Goal: Task Accomplishment & Management: Manage account settings

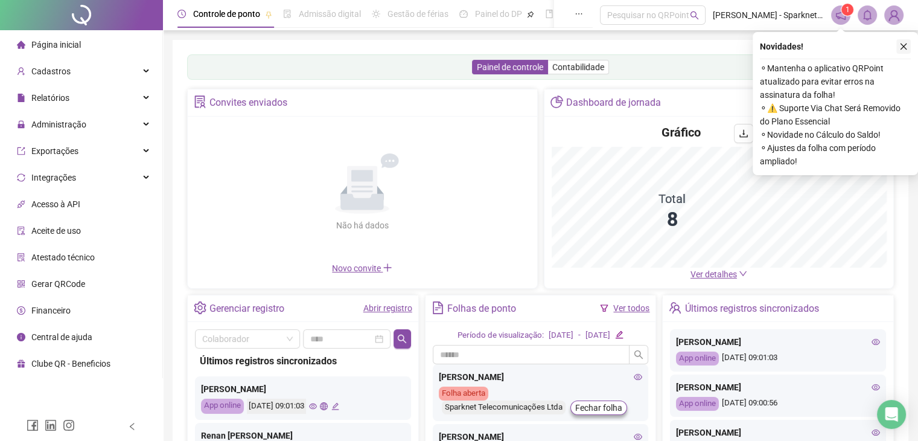
click at [906, 48] on icon "close" at bounding box center [904, 46] width 8 height 8
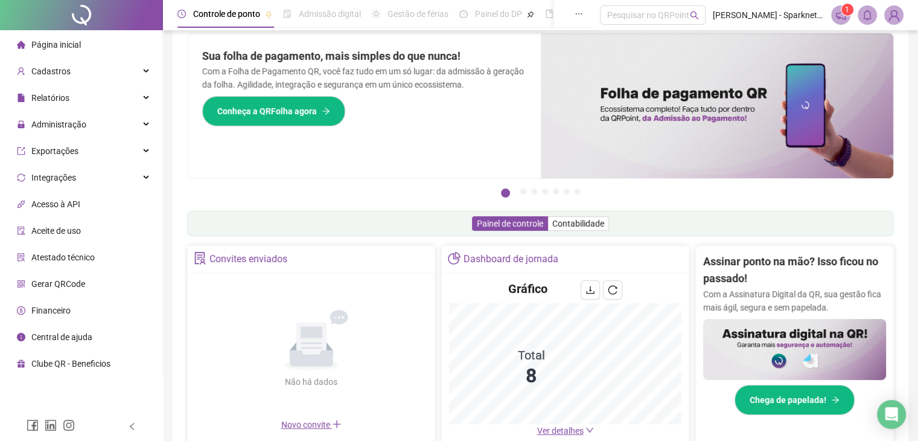
scroll to position [19, 0]
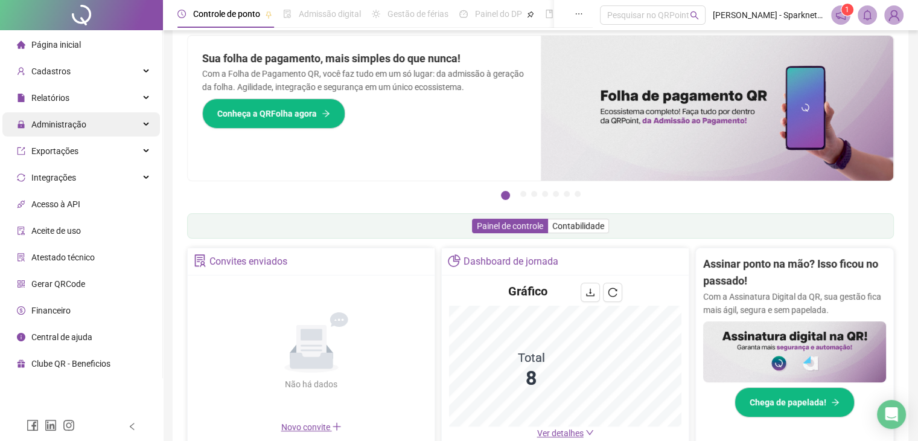
click at [44, 130] on span "Administração" at bounding box center [51, 124] width 69 height 24
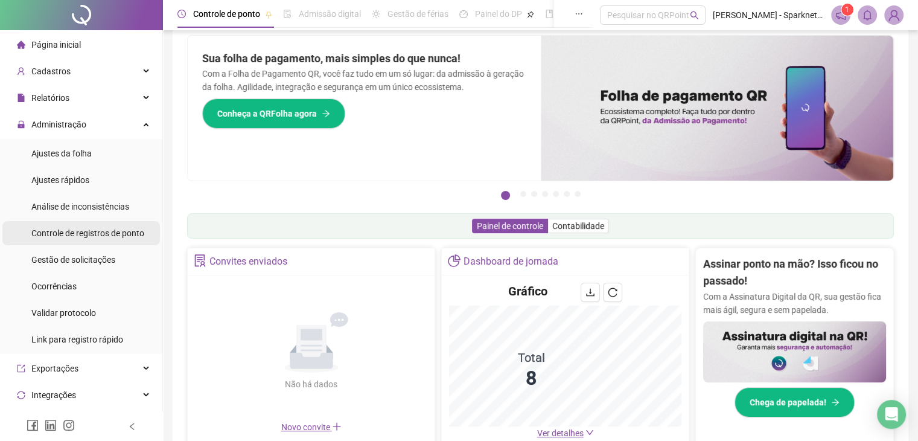
click at [77, 237] on span "Controle de registros de ponto" at bounding box center [87, 233] width 113 height 10
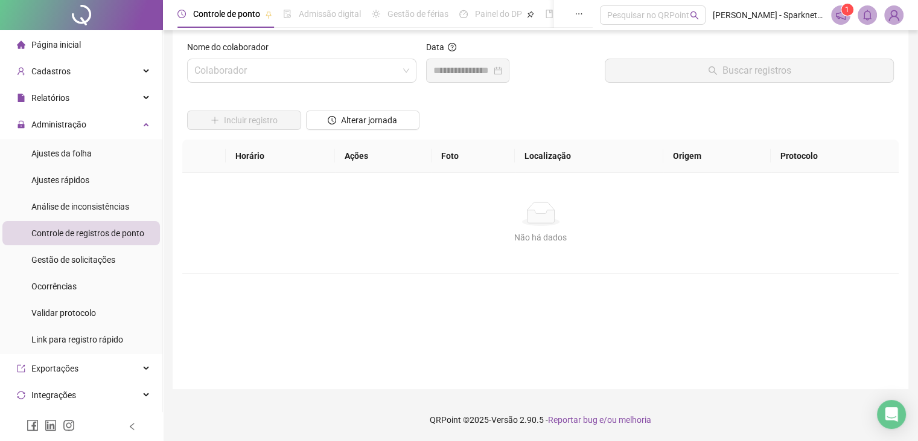
scroll to position [14, 0]
click at [285, 71] on input "search" at bounding box center [296, 70] width 204 height 23
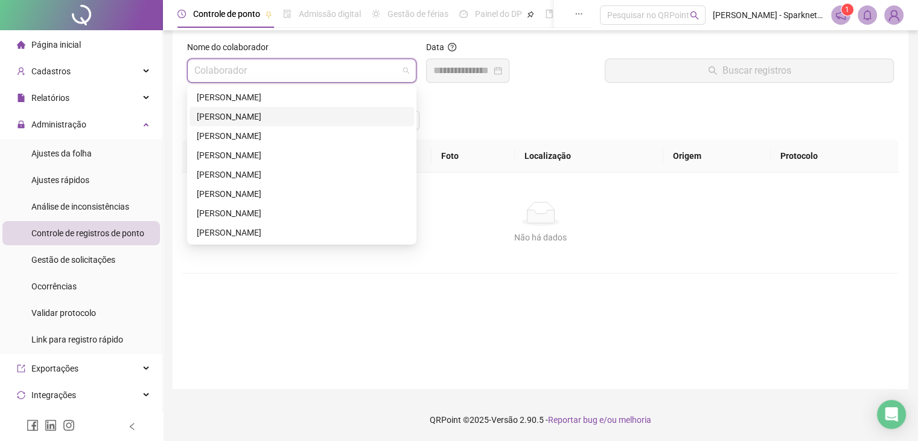
click at [254, 102] on div "[PERSON_NAME]" at bounding box center [302, 97] width 210 height 13
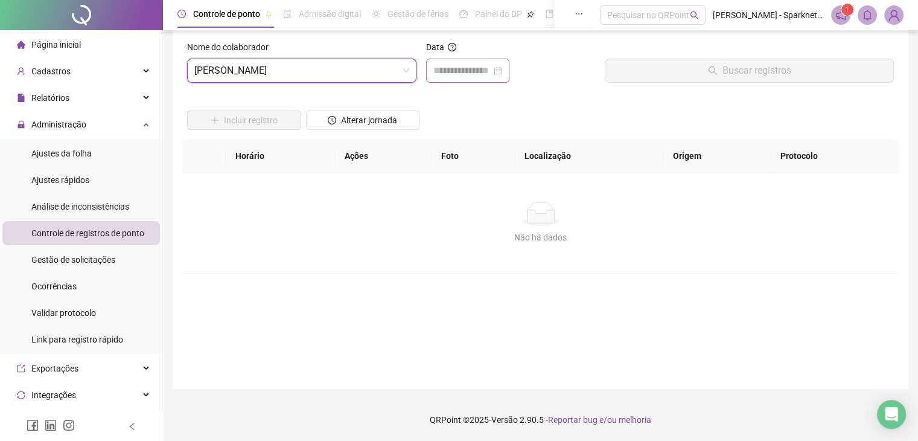
click at [502, 66] on div at bounding box center [467, 70] width 69 height 14
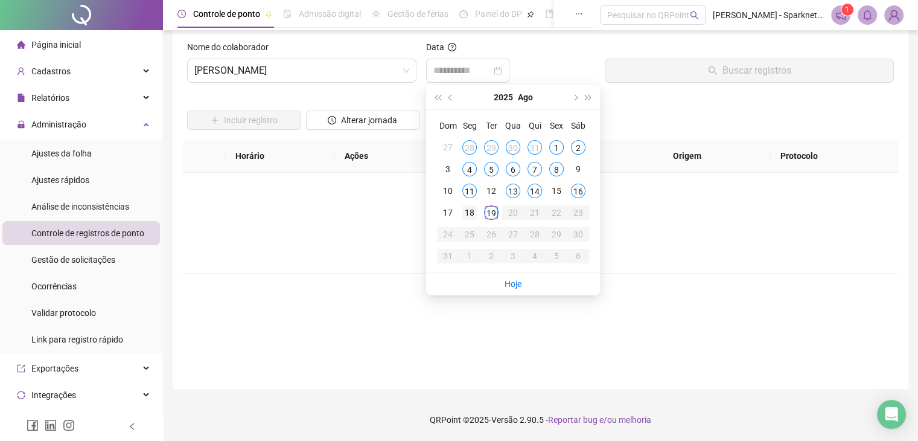
click at [471, 213] on div "18" at bounding box center [469, 212] width 14 height 14
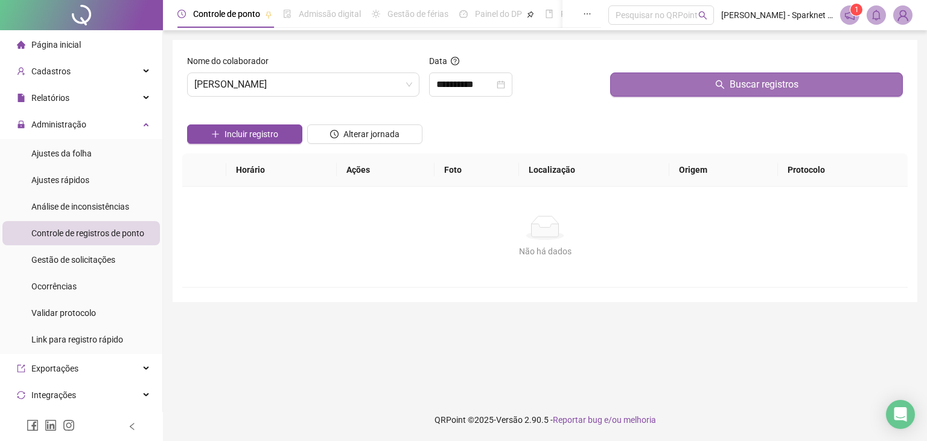
click at [722, 80] on icon "search" at bounding box center [720, 85] width 10 height 10
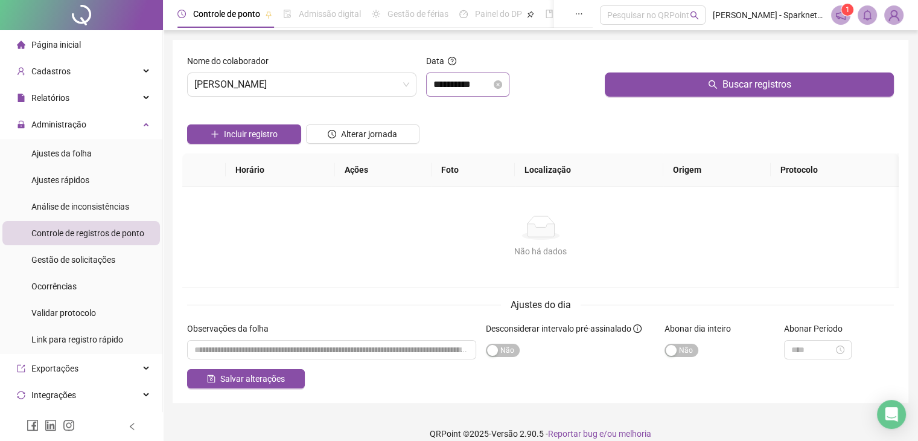
click at [490, 95] on div "**********" at bounding box center [467, 84] width 83 height 24
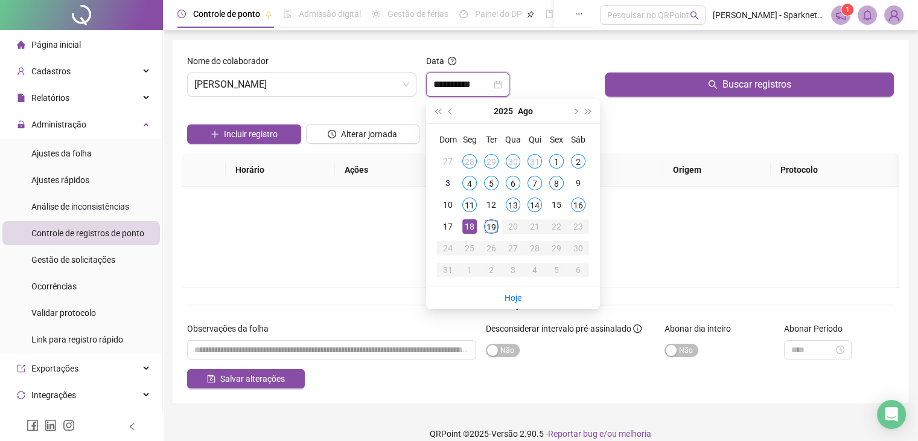
type input "**********"
click at [494, 228] on div "19" at bounding box center [491, 226] width 14 height 14
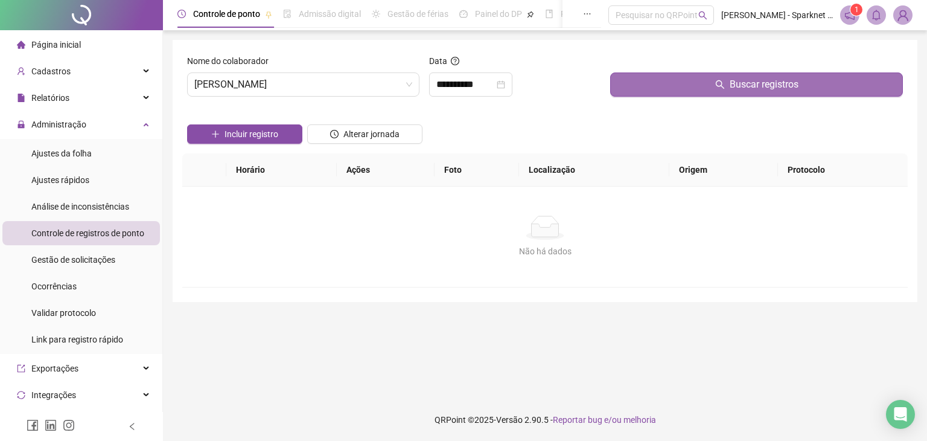
click at [686, 81] on button "Buscar registros" at bounding box center [756, 84] width 293 height 24
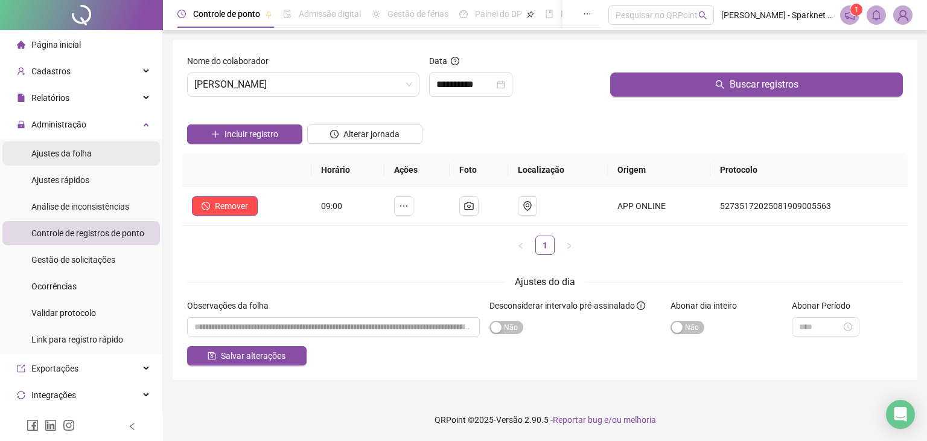
drag, startPoint x: 94, startPoint y: 157, endPoint x: 148, endPoint y: 157, distance: 54.3
click at [94, 155] on li "Ajustes da folha" at bounding box center [81, 153] width 158 height 24
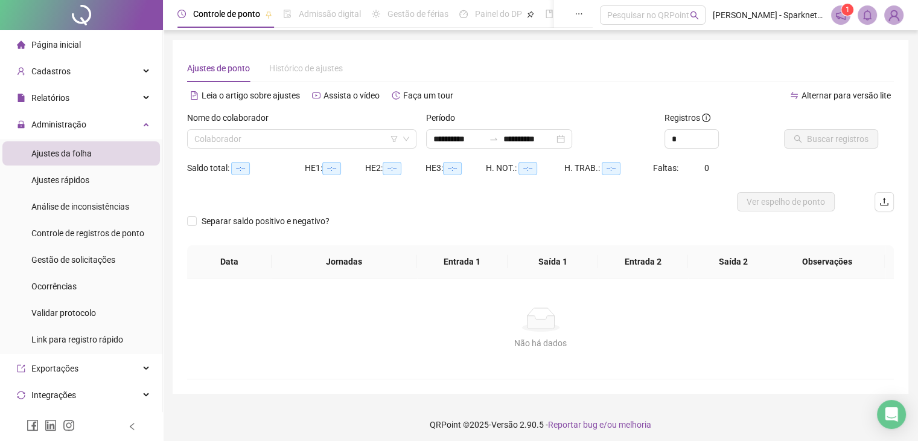
type input "**********"
click at [313, 136] on input "search" at bounding box center [296, 139] width 204 height 18
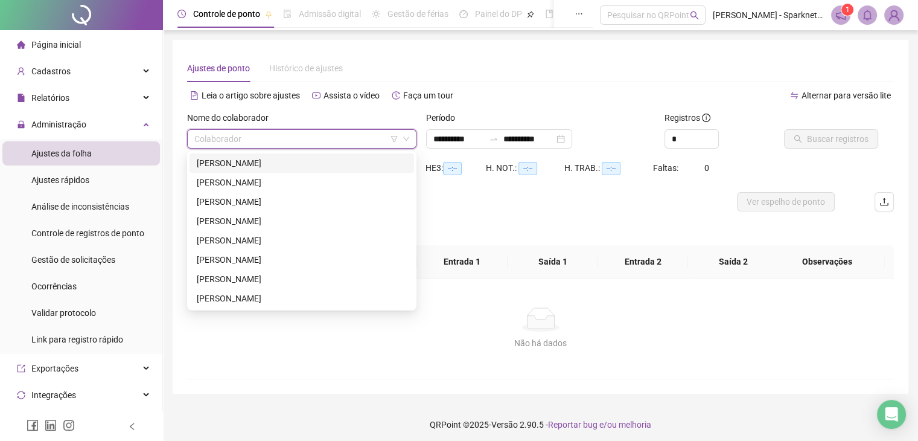
click at [245, 165] on div "[PERSON_NAME]" at bounding box center [302, 162] width 210 height 13
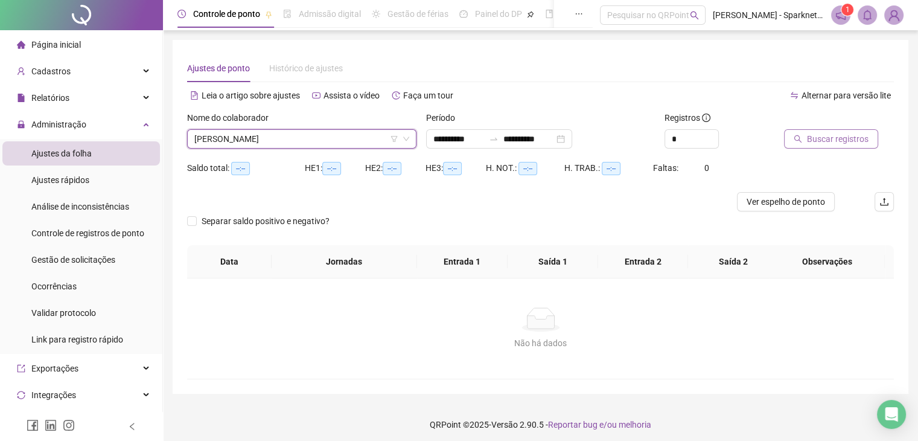
click at [821, 139] on span "Buscar registros" at bounding box center [838, 138] width 62 height 13
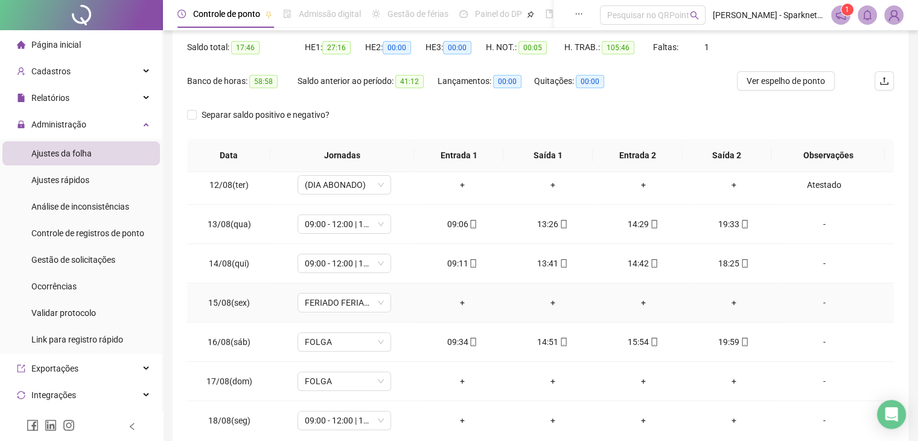
scroll to position [446, 0]
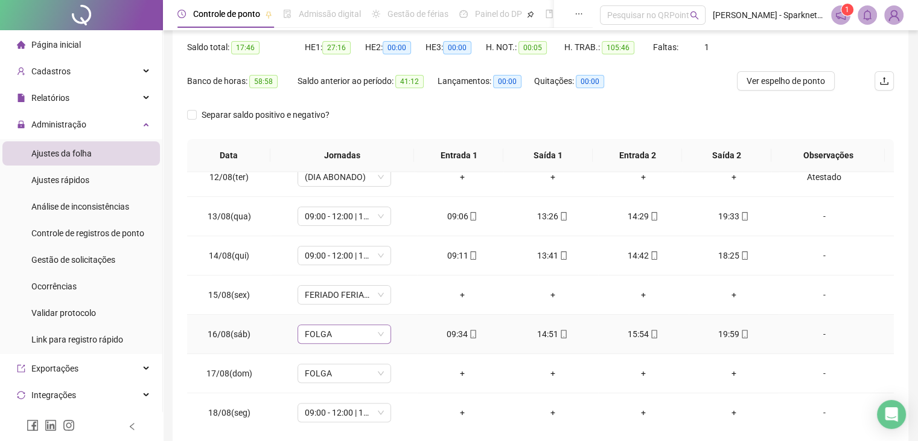
click at [354, 334] on span "FOLGA" at bounding box center [344, 334] width 79 height 18
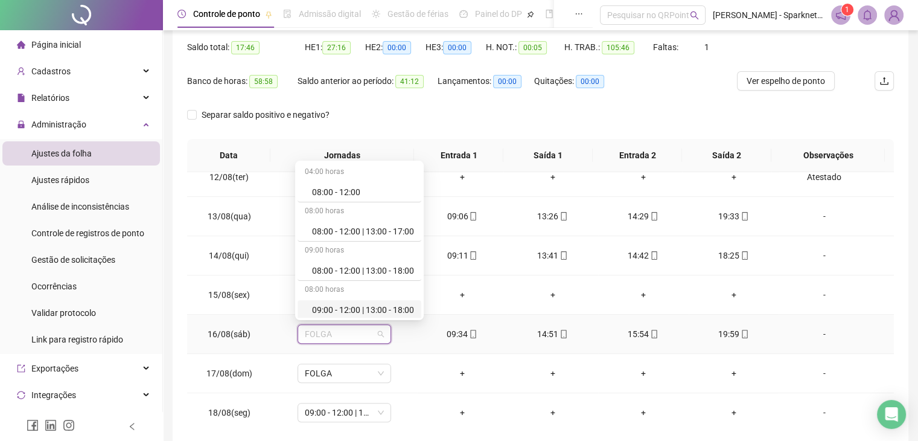
click at [357, 307] on div "09:00 - 12:00 | 13:00 - 18:00" at bounding box center [363, 309] width 102 height 13
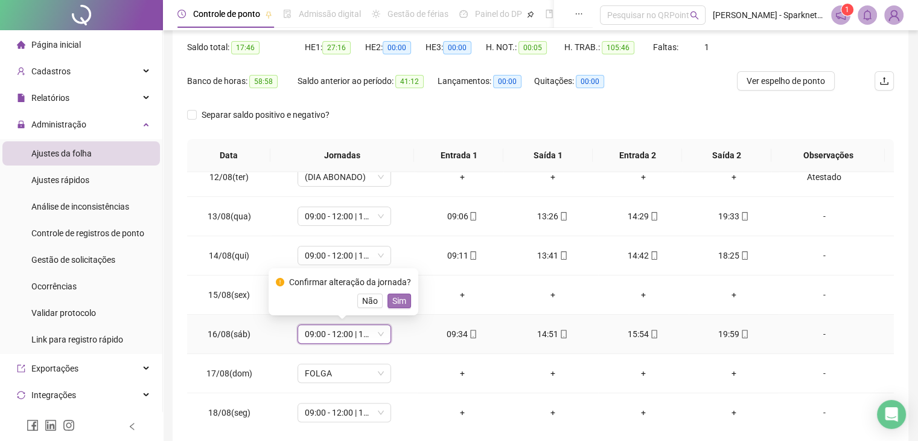
click at [398, 301] on span "Sim" at bounding box center [399, 300] width 14 height 13
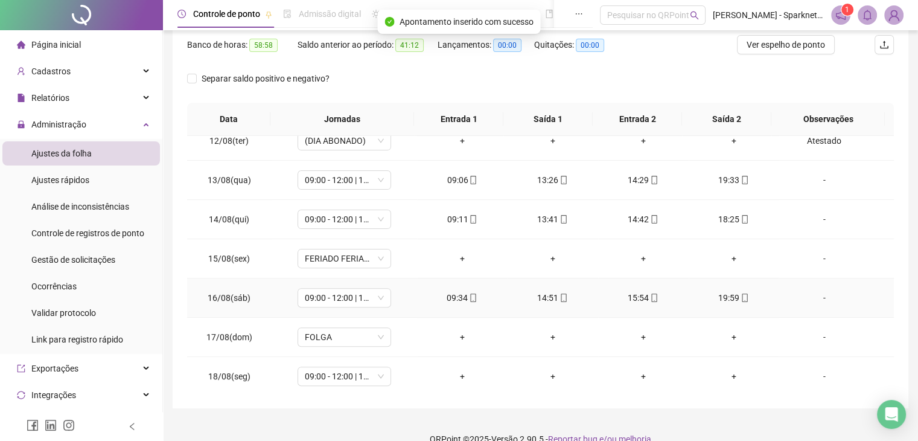
scroll to position [176, 0]
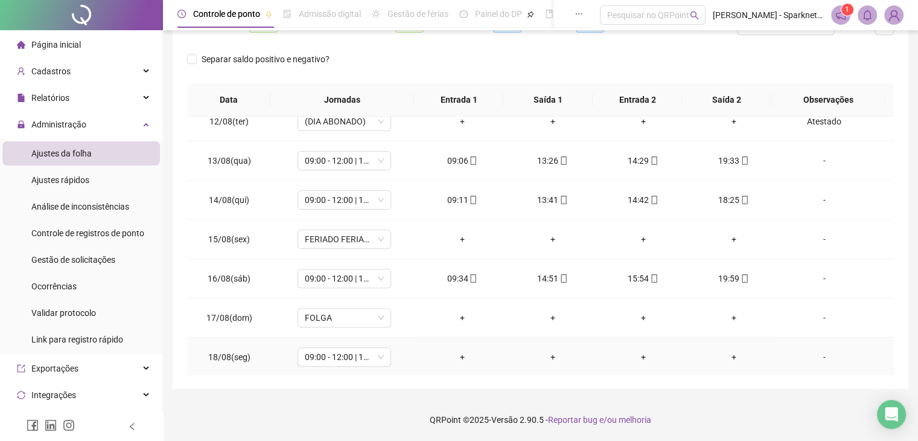
click at [817, 358] on div "-" at bounding box center [823, 356] width 71 height 13
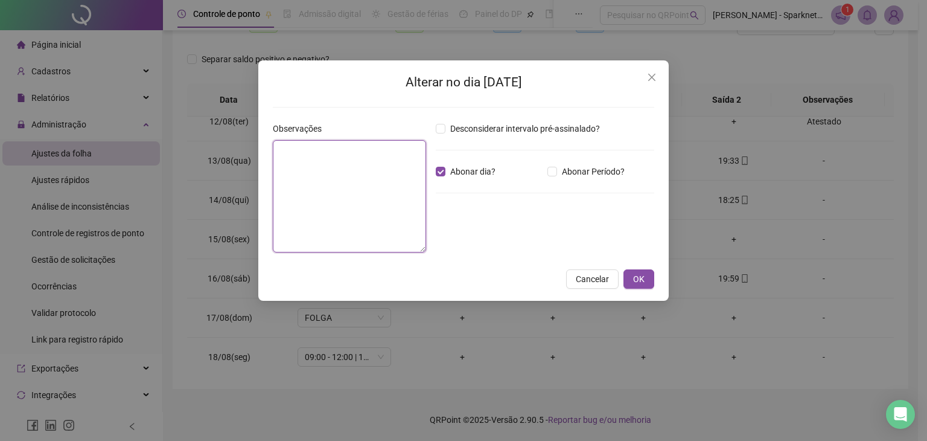
click at [316, 173] on textarea at bounding box center [349, 196] width 153 height 112
type textarea "********"
click at [647, 276] on button "OK" at bounding box center [639, 278] width 31 height 19
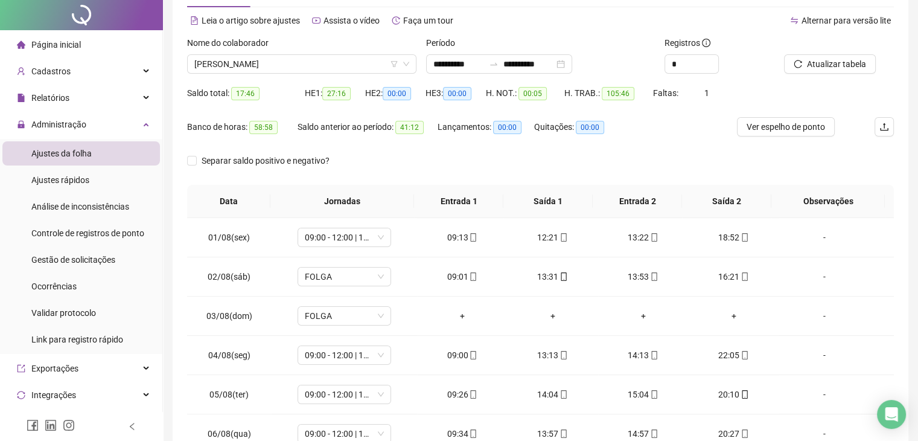
scroll to position [0, 0]
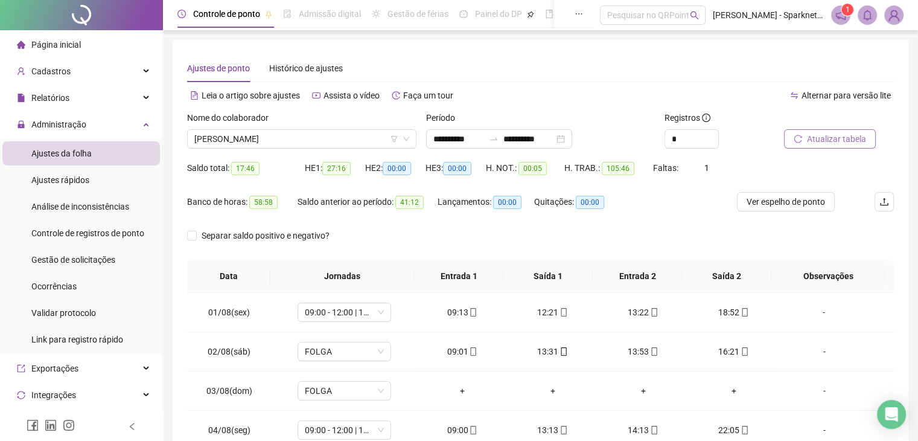
click at [833, 136] on span "Atualizar tabela" at bounding box center [836, 138] width 59 height 13
click at [336, 145] on span "[PERSON_NAME]" at bounding box center [301, 139] width 215 height 18
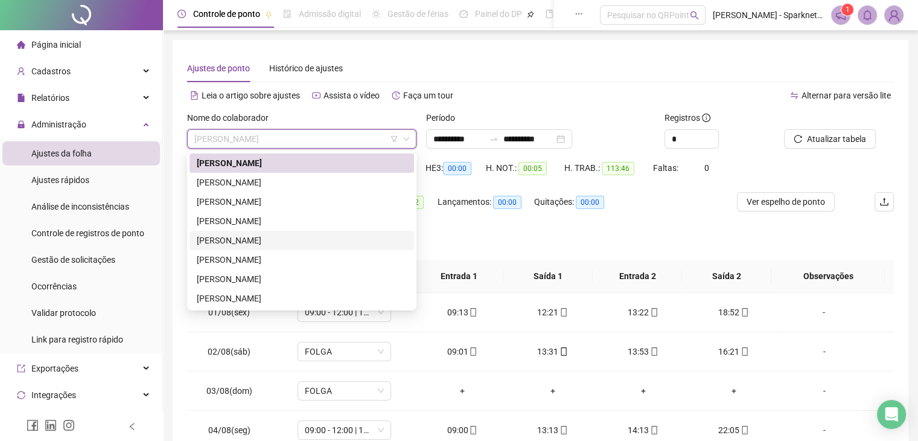
click at [237, 244] on div "[PERSON_NAME]" at bounding box center [302, 240] width 210 height 13
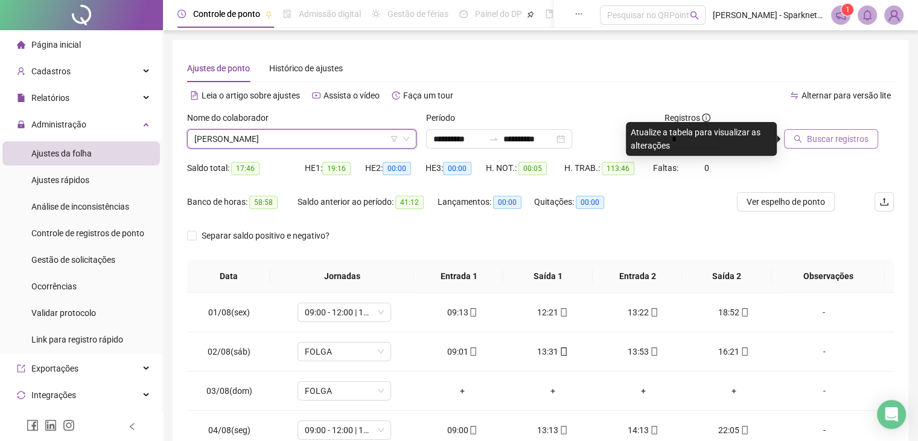
click at [835, 139] on span "Buscar registros" at bounding box center [838, 138] width 62 height 13
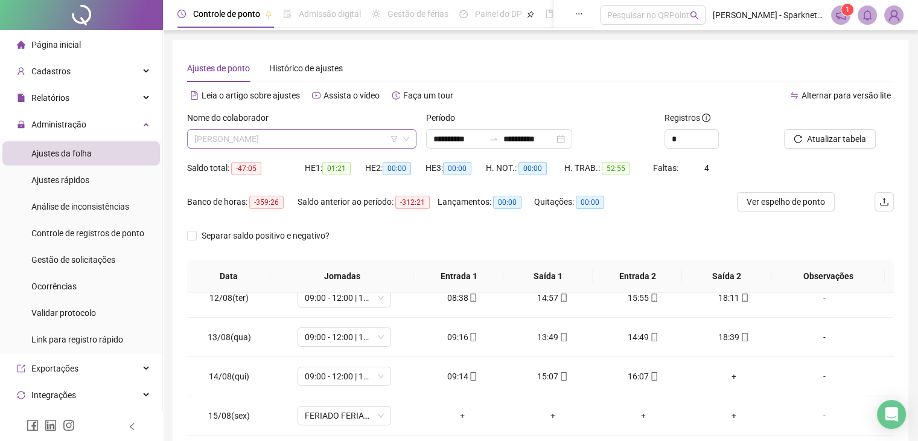
click at [324, 139] on span "[PERSON_NAME]" at bounding box center [301, 139] width 215 height 18
click at [324, 138] on span "[PERSON_NAME]" at bounding box center [301, 139] width 215 height 18
click at [318, 138] on span "[PERSON_NAME]" at bounding box center [301, 139] width 215 height 18
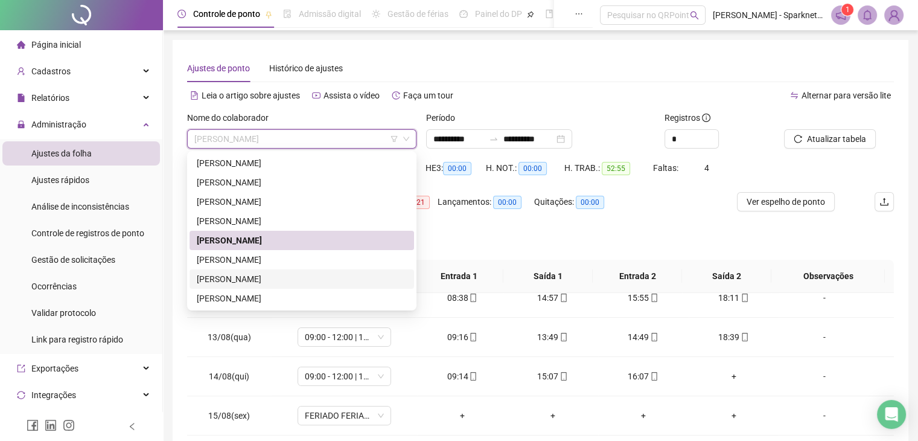
click at [270, 283] on div "[PERSON_NAME]" at bounding box center [302, 278] width 210 height 13
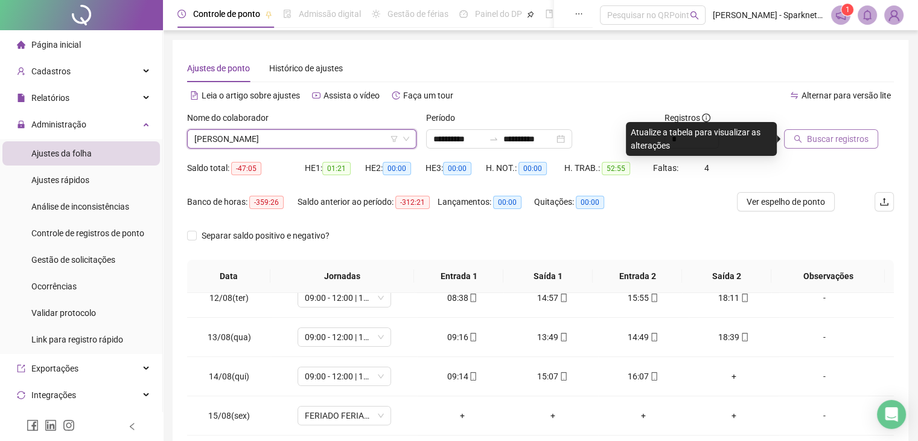
click at [816, 134] on span "Buscar registros" at bounding box center [838, 138] width 62 height 13
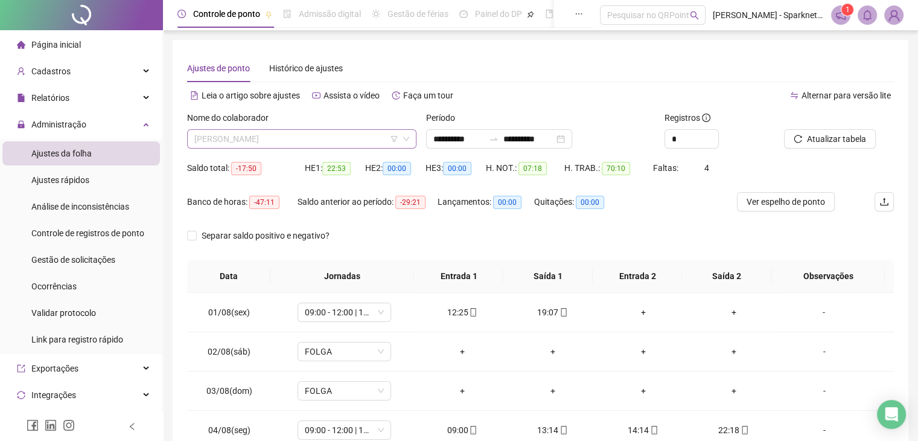
click at [309, 138] on span "[PERSON_NAME]" at bounding box center [301, 139] width 215 height 18
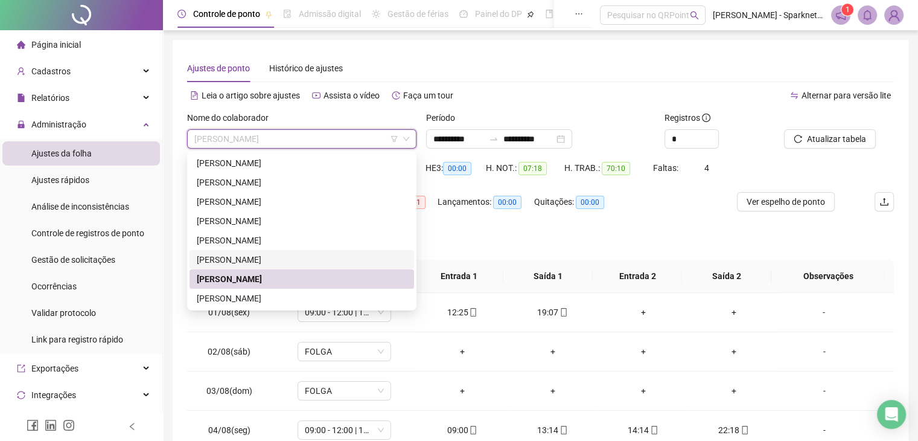
click at [204, 261] on div "[PERSON_NAME]" at bounding box center [302, 259] width 210 height 13
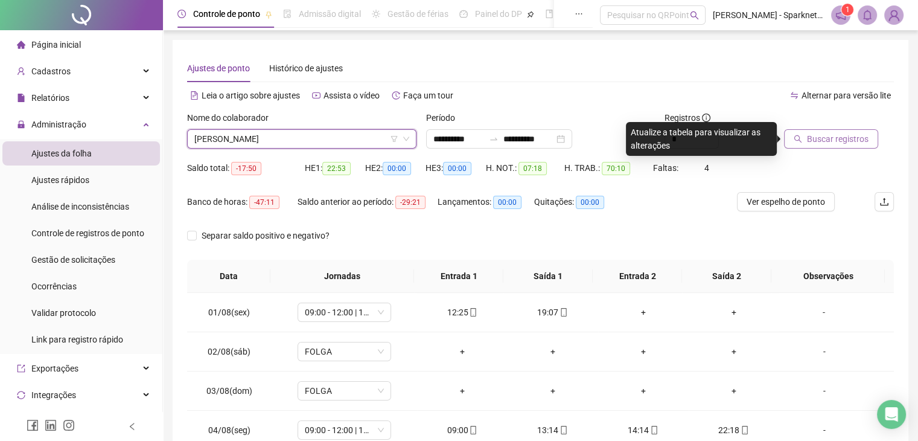
click at [794, 133] on button "Buscar registros" at bounding box center [831, 138] width 94 height 19
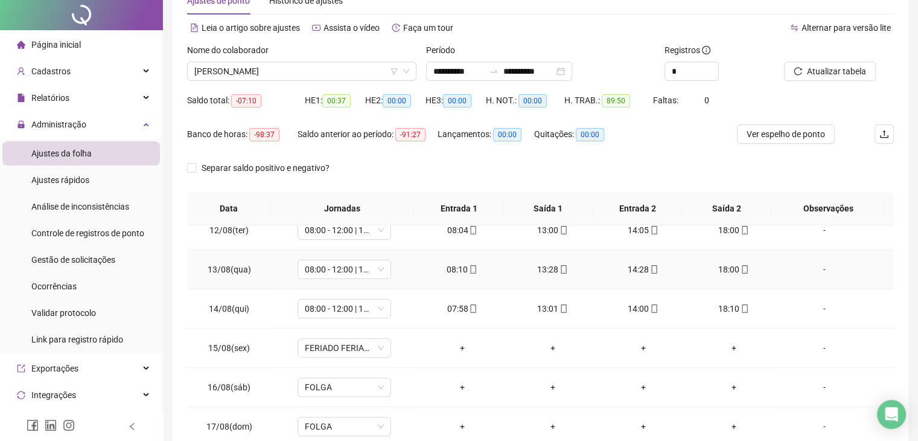
scroll to position [176, 0]
